Goal: Navigation & Orientation: Find specific page/section

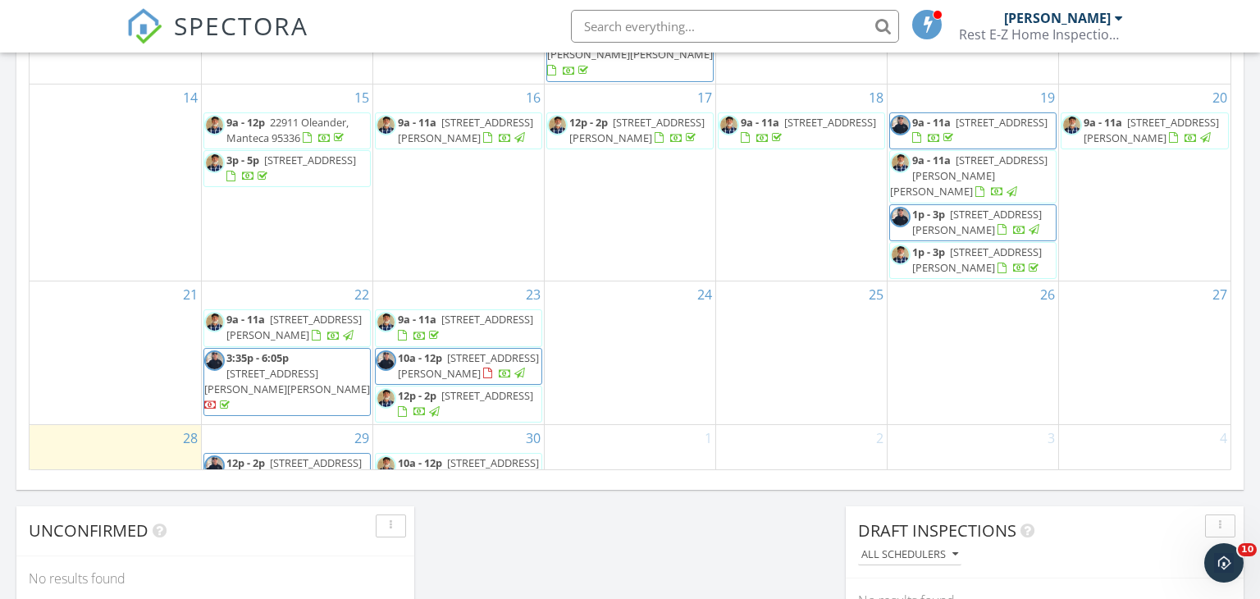
click at [274, 459] on span "[STREET_ADDRESS]" at bounding box center [316, 462] width 92 height 15
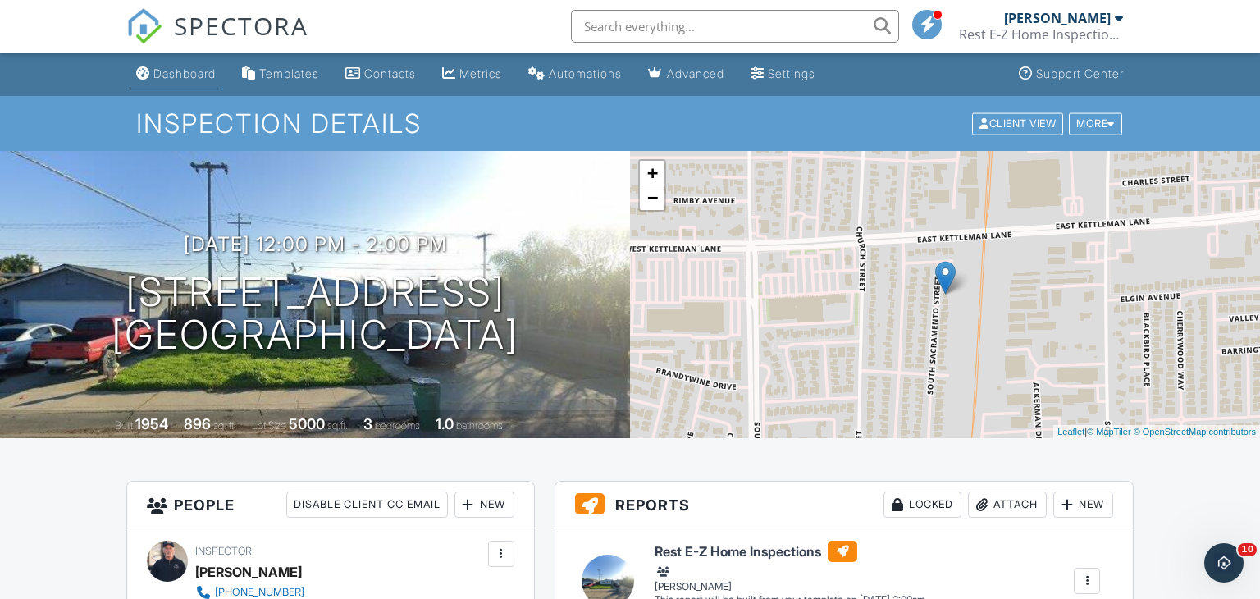
click at [171, 82] on link "Dashboard" at bounding box center [176, 74] width 93 height 30
